Goal: Submit feedback/report problem

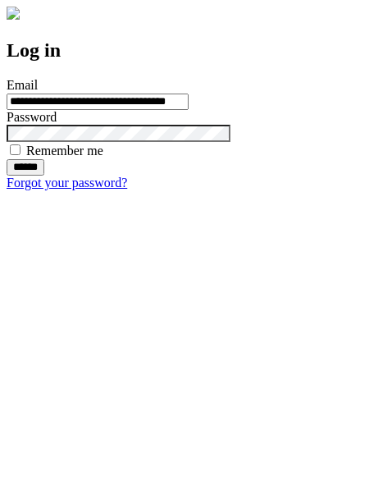
click at [44, 176] on input "******" at bounding box center [26, 167] width 38 height 16
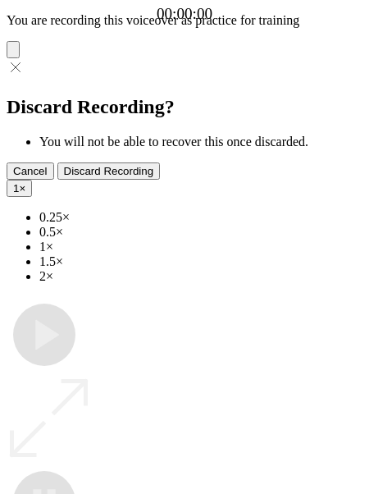
type input "**********"
